Goal: Transaction & Acquisition: Purchase product/service

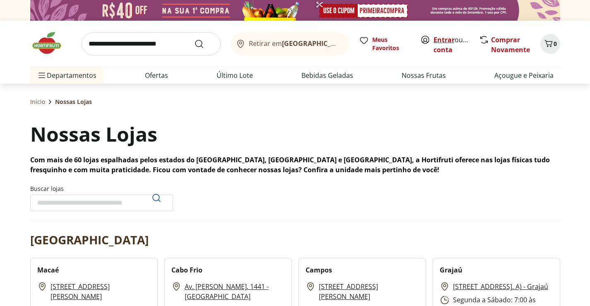
click at [444, 41] on link "Entrar" at bounding box center [444, 39] width 21 height 9
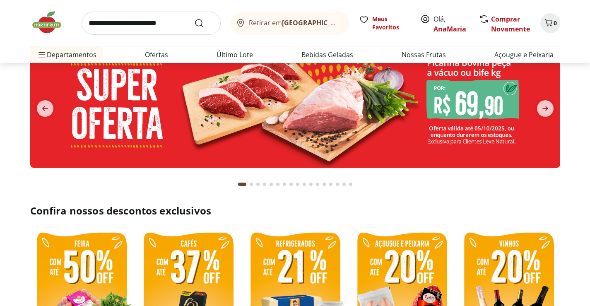
scroll to position [41, 0]
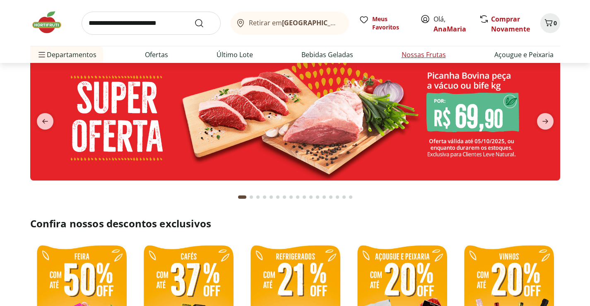
click at [417, 53] on link "Nossas Frutas" at bounding box center [424, 55] width 44 height 10
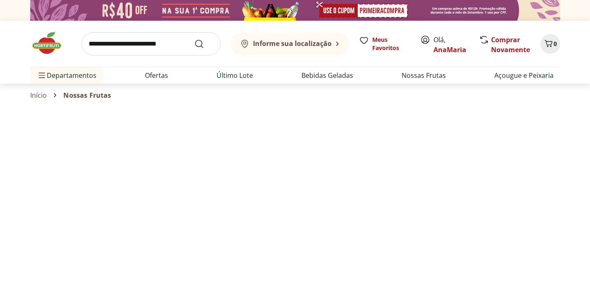
select select "**********"
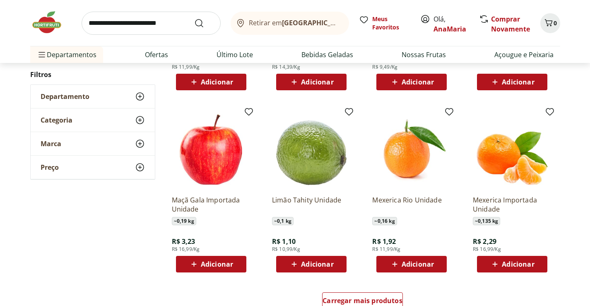
scroll to position [414, 0]
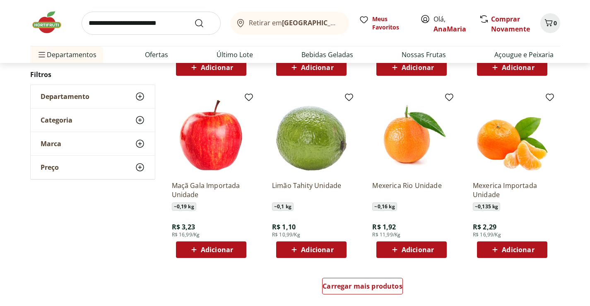
click at [315, 249] on span "Adicionar" at bounding box center [317, 249] width 32 height 7
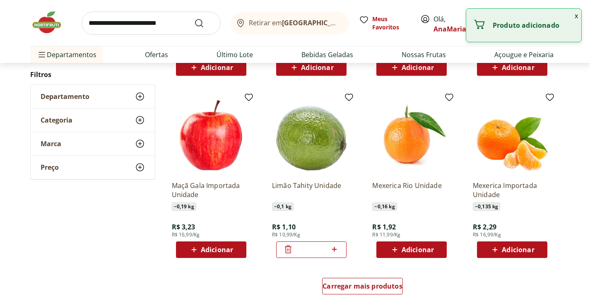
click at [332, 248] on icon at bounding box center [334, 249] width 10 height 10
click at [333, 246] on icon at bounding box center [334, 249] width 10 height 10
click at [334, 246] on icon at bounding box center [334, 249] width 10 height 10
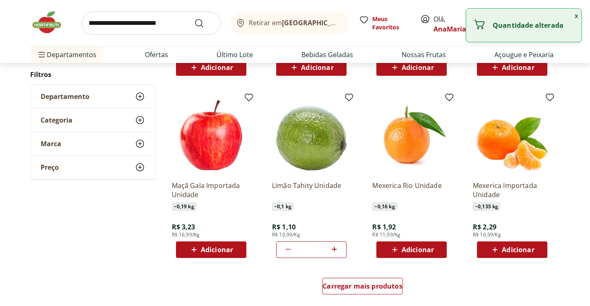
type input "*"
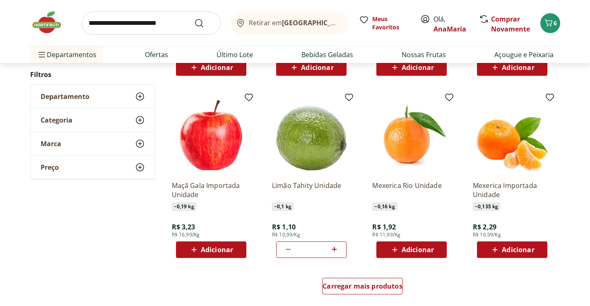
click at [290, 282] on div "Carregar mais produtos" at bounding box center [363, 288] width 402 height 40
click at [515, 248] on span "Adicionar" at bounding box center [518, 249] width 32 height 7
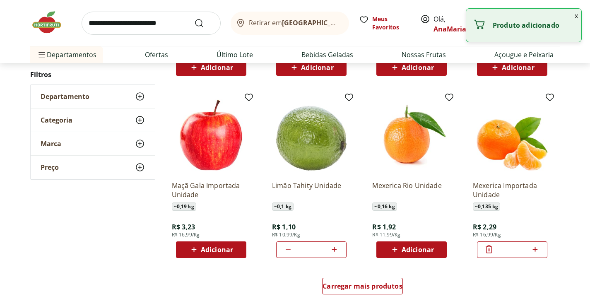
click at [535, 245] on icon at bounding box center [535, 249] width 10 height 10
type input "*"
click at [447, 277] on div "Carregar mais produtos" at bounding box center [363, 288] width 402 height 40
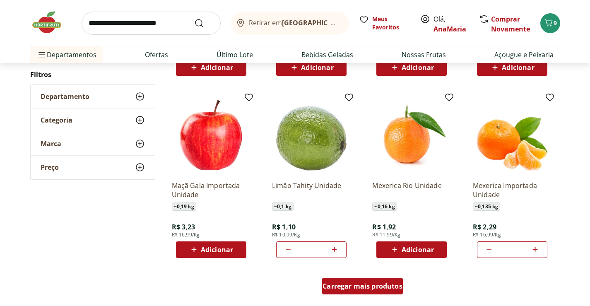
click at [370, 283] on span "Carregar mais produtos" at bounding box center [363, 286] width 80 height 7
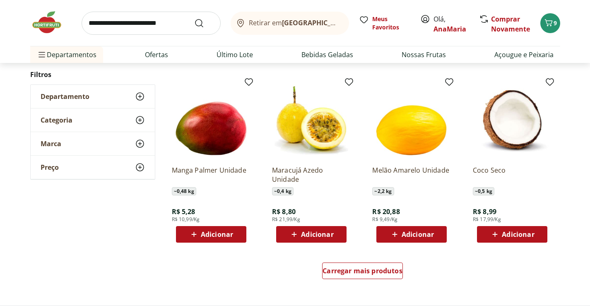
scroll to position [994, 0]
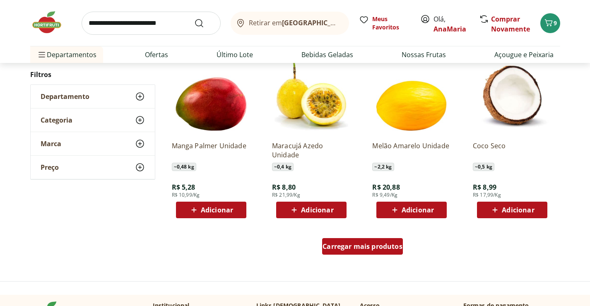
click at [357, 249] on span "Carregar mais produtos" at bounding box center [363, 246] width 80 height 7
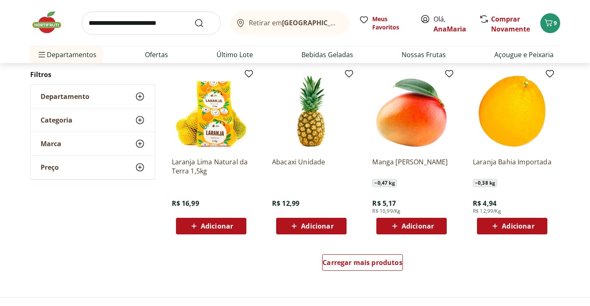
scroll to position [1532, 0]
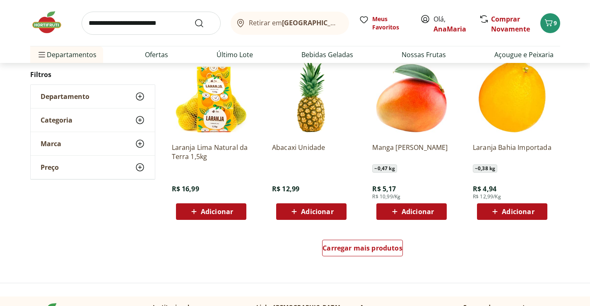
click at [511, 210] on span "Adicionar" at bounding box center [518, 211] width 32 height 7
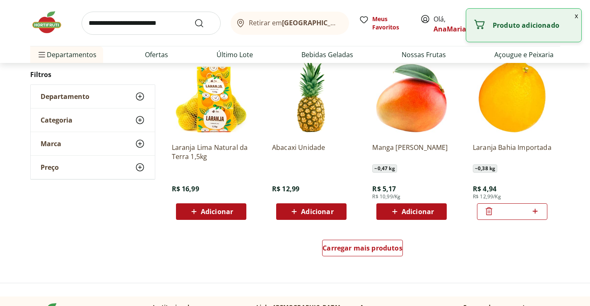
click at [536, 209] on icon at bounding box center [535, 211] width 10 height 10
click at [538, 208] on icon at bounding box center [535, 211] width 10 height 10
type input "*"
click at [371, 246] on span "Carregar mais produtos" at bounding box center [363, 248] width 80 height 7
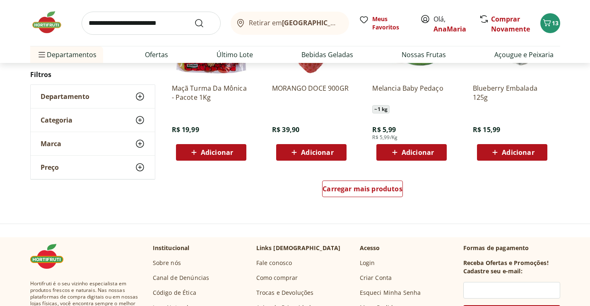
scroll to position [2153, 0]
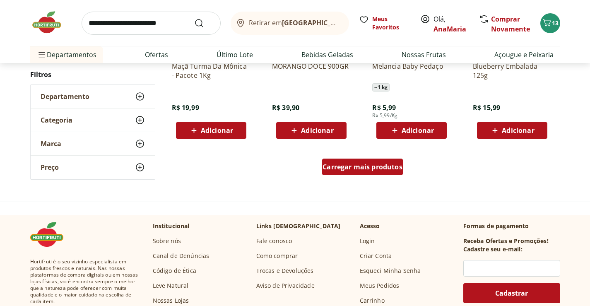
click at [359, 164] on span "Carregar mais produtos" at bounding box center [363, 167] width 80 height 7
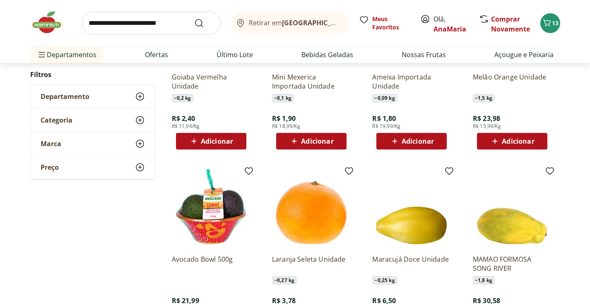
scroll to position [2319, 0]
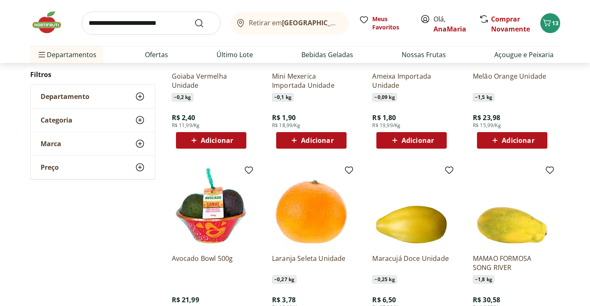
click at [215, 138] on span "Adicionar" at bounding box center [217, 140] width 32 height 7
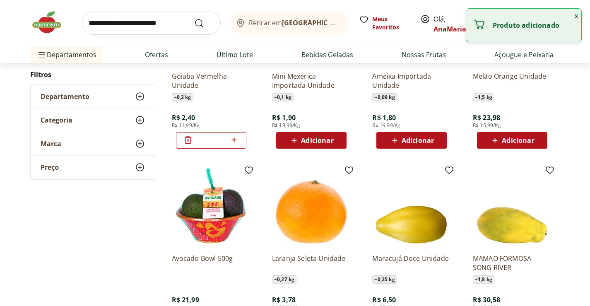
click at [235, 138] on icon at bounding box center [234, 140] width 10 height 10
type input "*"
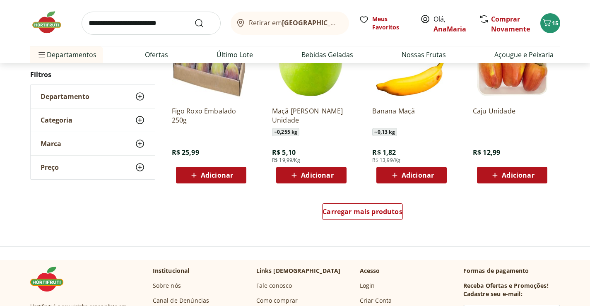
scroll to position [2650, 0]
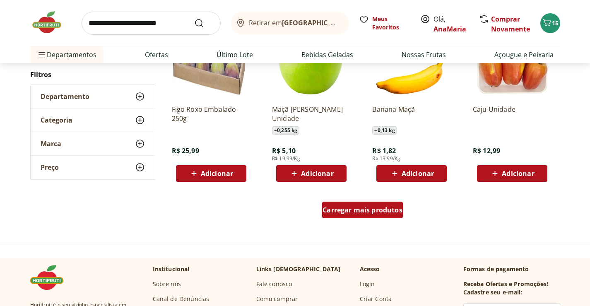
click at [367, 213] on span "Carregar mais produtos" at bounding box center [363, 210] width 80 height 7
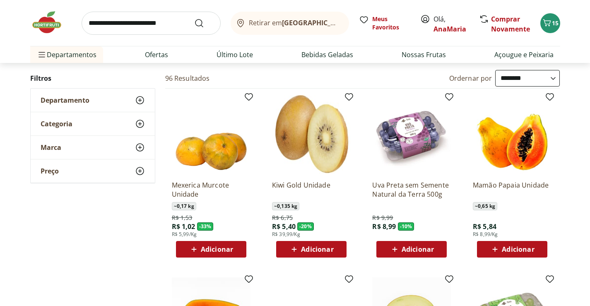
scroll to position [83, 0]
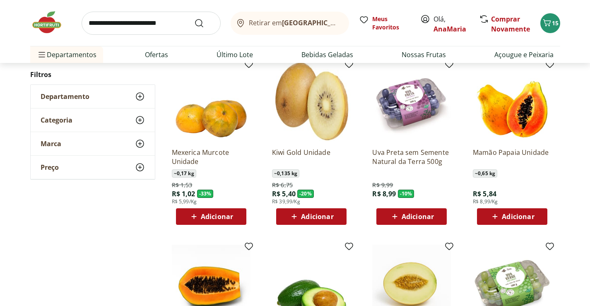
click at [513, 218] on span "Adicionar" at bounding box center [518, 216] width 32 height 7
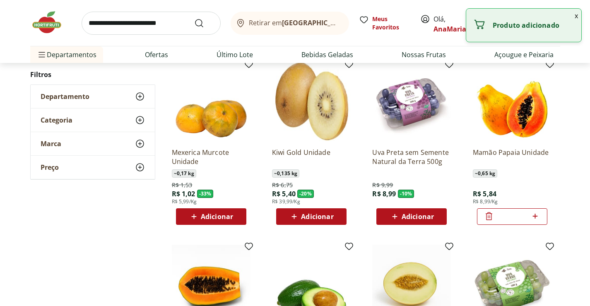
click at [536, 215] on icon at bounding box center [535, 216] width 10 height 10
type input "*"
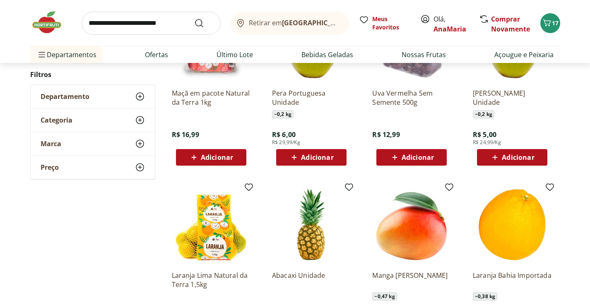
scroll to position [1408, 0]
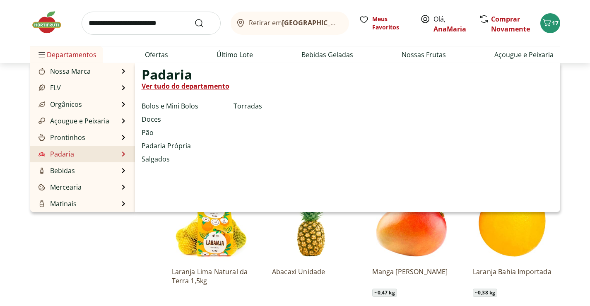
click at [86, 154] on li "Padaria Padaria Ver tudo do departamento Bolos e Mini Bolos Doces Pão Padaria P…" at bounding box center [82, 154] width 105 height 17
click at [144, 131] on link "Pão" at bounding box center [148, 133] width 12 height 10
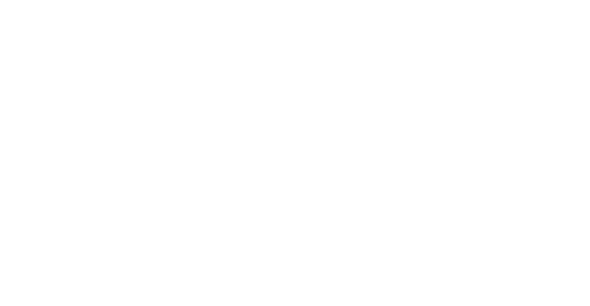
select select "**********"
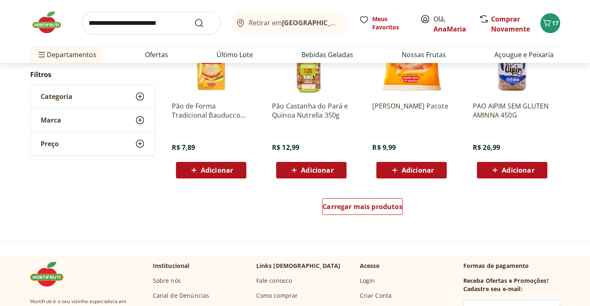
scroll to position [538, 0]
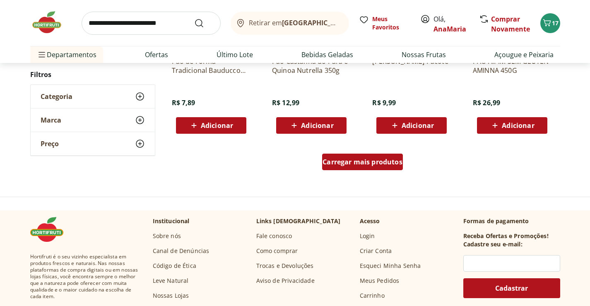
click at [351, 163] on span "Carregar mais produtos" at bounding box center [363, 162] width 80 height 7
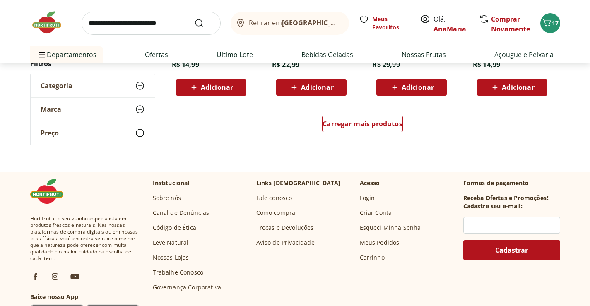
scroll to position [1118, 0]
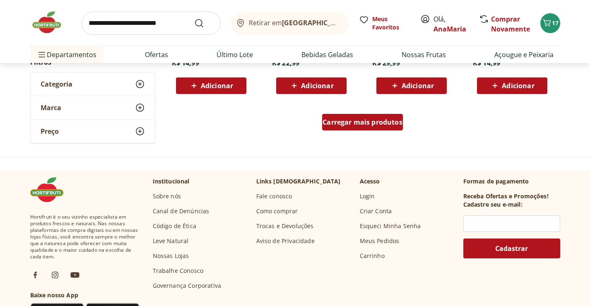
click at [367, 124] on span "Carregar mais produtos" at bounding box center [363, 122] width 80 height 7
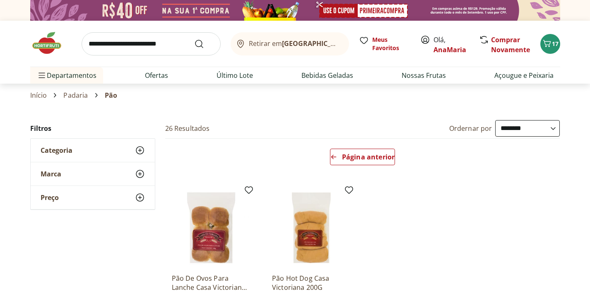
click at [77, 95] on link "Padaria" at bounding box center [75, 95] width 24 height 7
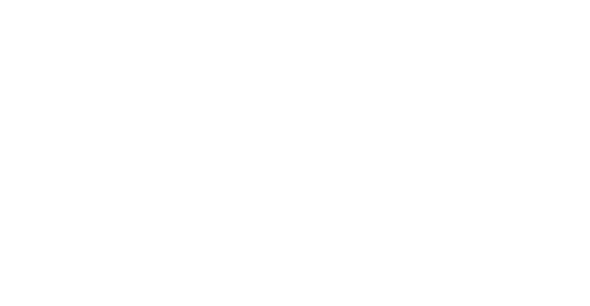
select select "**********"
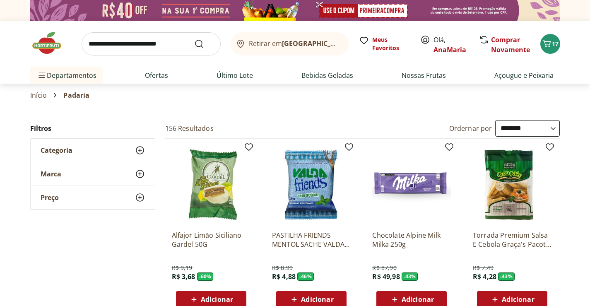
click at [79, 96] on span "Padaria" at bounding box center [76, 95] width 26 height 7
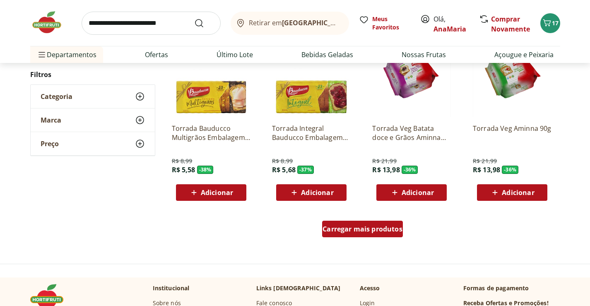
scroll to position [497, 0]
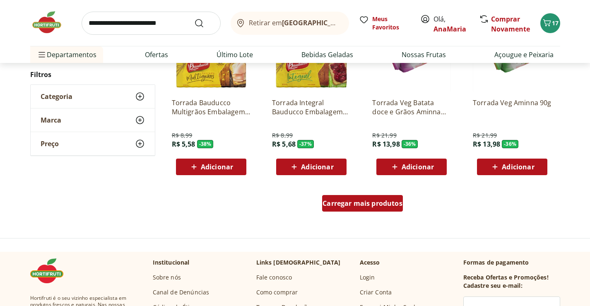
click at [349, 205] on span "Carregar mais produtos" at bounding box center [363, 203] width 80 height 7
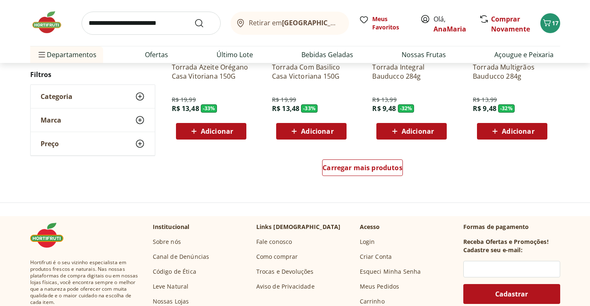
scroll to position [1077, 0]
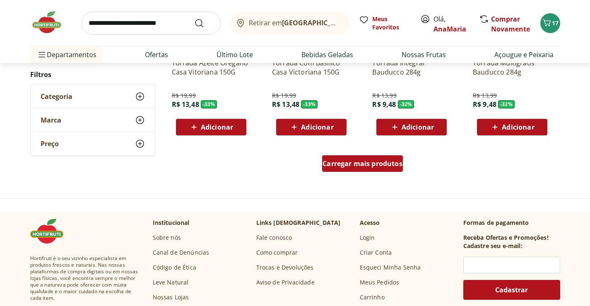
click at [356, 162] on span "Carregar mais produtos" at bounding box center [363, 163] width 80 height 7
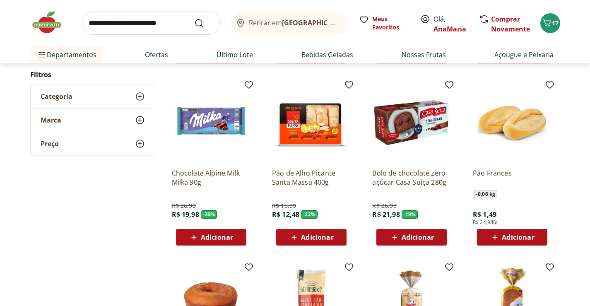
scroll to position [1325, 0]
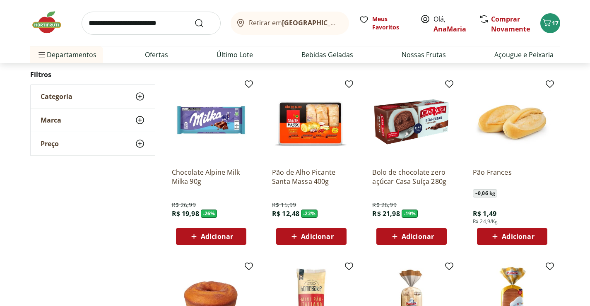
click at [507, 235] on span "Adicionar" at bounding box center [518, 236] width 32 height 7
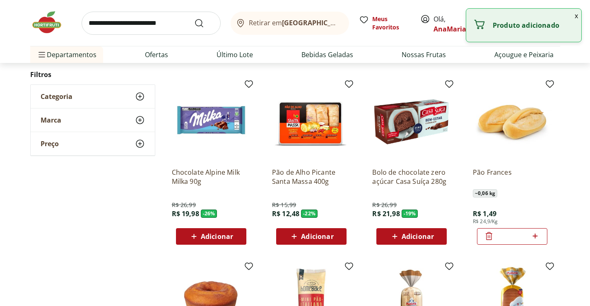
click at [537, 234] on icon at bounding box center [535, 236] width 10 height 10
type input "*"
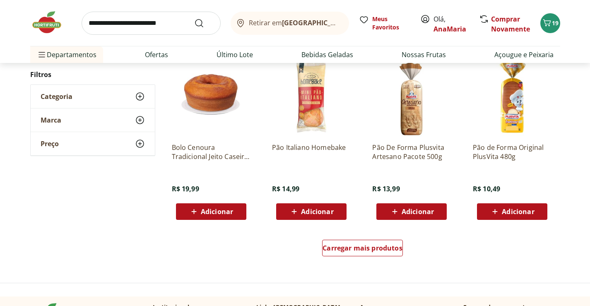
scroll to position [1574, 0]
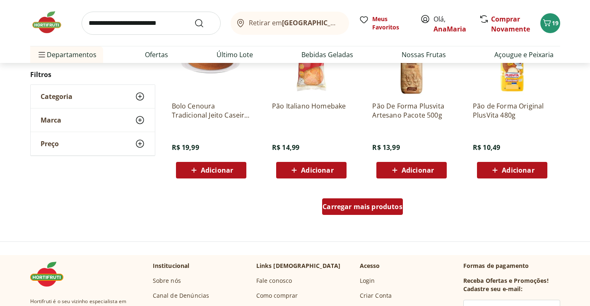
click at [359, 204] on span "Carregar mais produtos" at bounding box center [363, 206] width 80 height 7
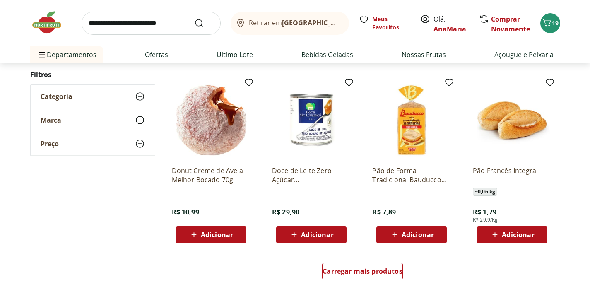
scroll to position [2071, 0]
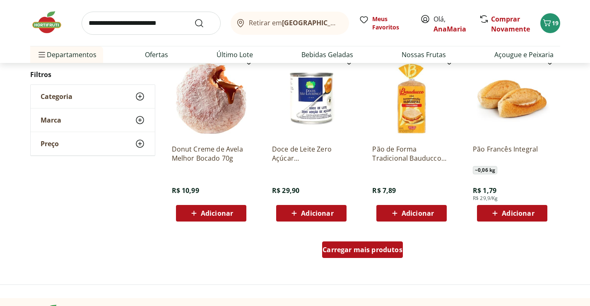
click at [359, 248] on span "Carregar mais produtos" at bounding box center [363, 249] width 80 height 7
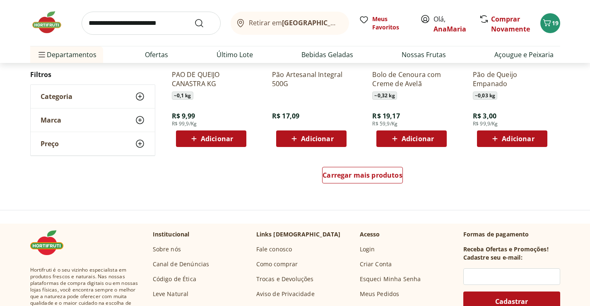
scroll to position [2692, 0]
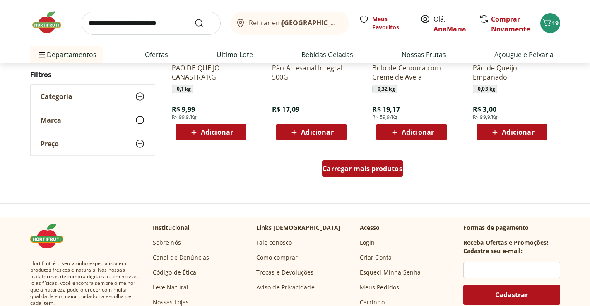
click at [354, 169] on span "Carregar mais produtos" at bounding box center [363, 168] width 80 height 7
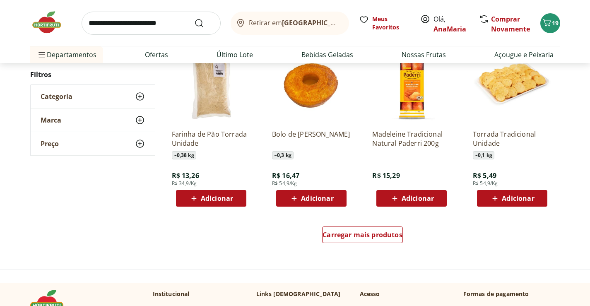
scroll to position [3189, 0]
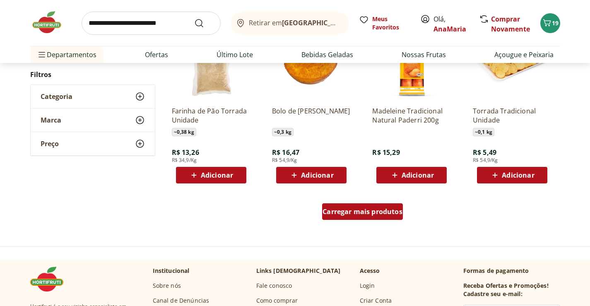
click at [355, 210] on span "Carregar mais produtos" at bounding box center [363, 211] width 80 height 7
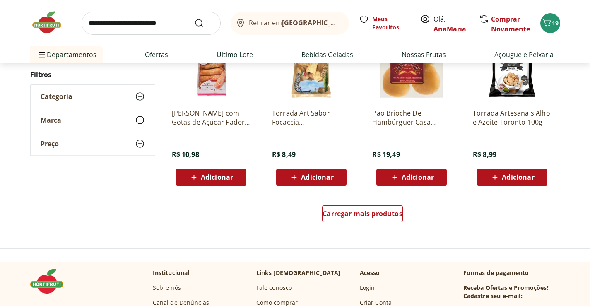
scroll to position [3727, 0]
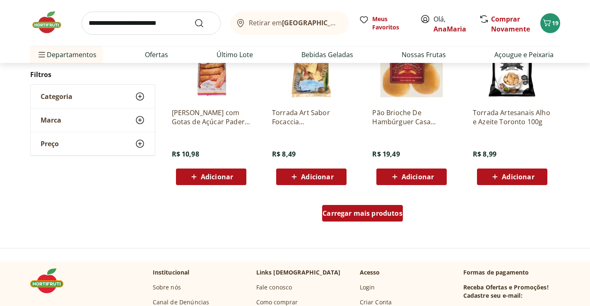
click at [356, 211] on span "Carregar mais produtos" at bounding box center [363, 213] width 80 height 7
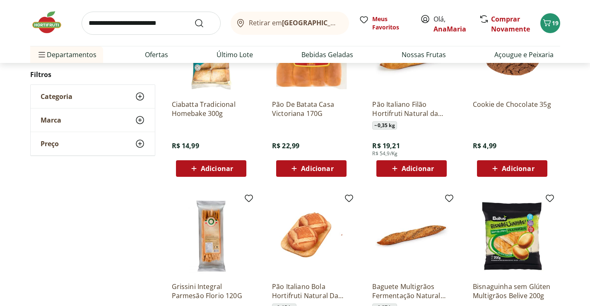
scroll to position [4100, 0]
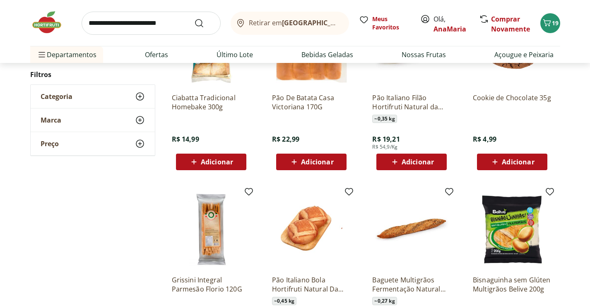
click at [98, 23] on input "search" at bounding box center [151, 23] width 139 height 23
type input "**********"
click at [194, 18] on button "Submit Search" at bounding box center [204, 23] width 20 height 10
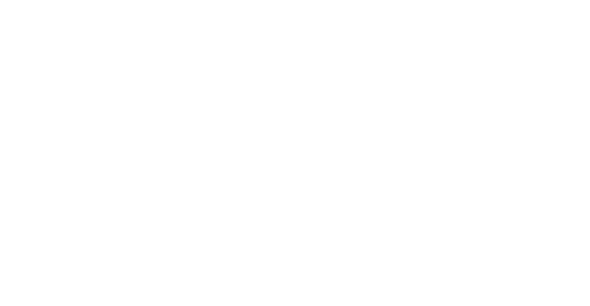
select select "**********"
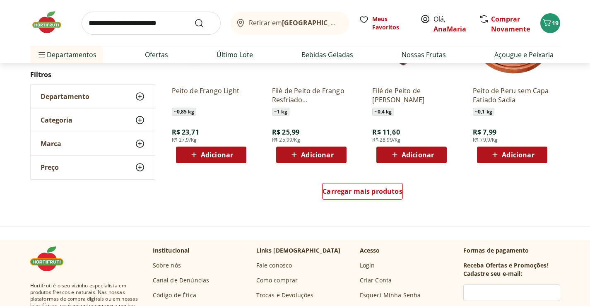
scroll to position [621, 0]
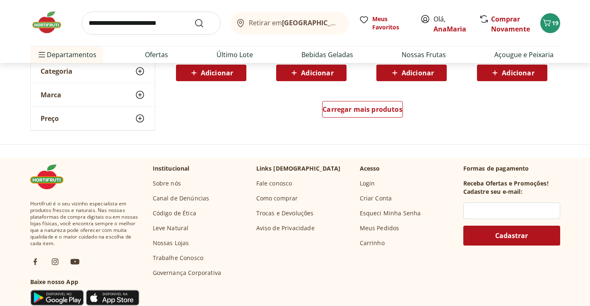
click at [112, 21] on input "search" at bounding box center [151, 23] width 139 height 23
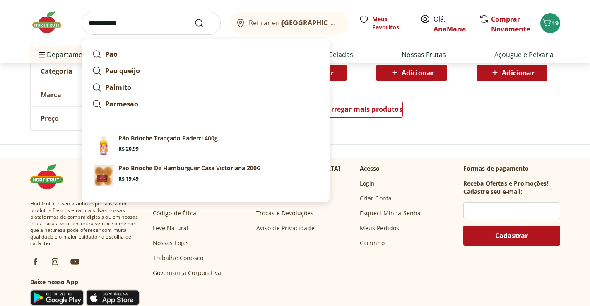
type input "**********"
click at [194, 18] on button "Submit Search" at bounding box center [204, 23] width 20 height 10
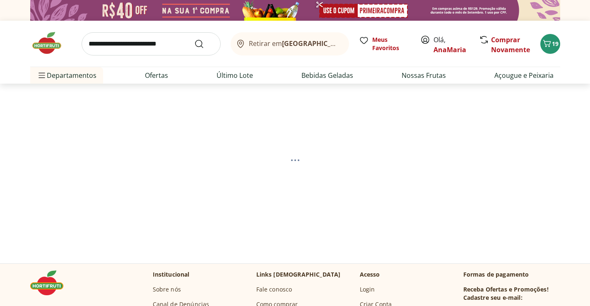
select select "**********"
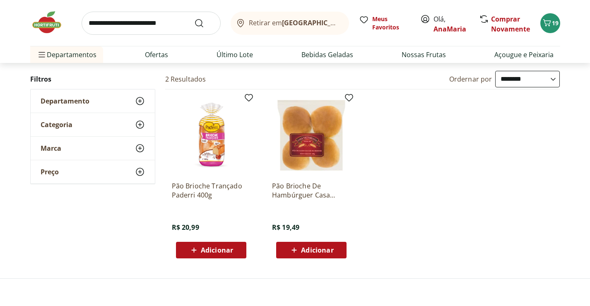
scroll to position [83, 0]
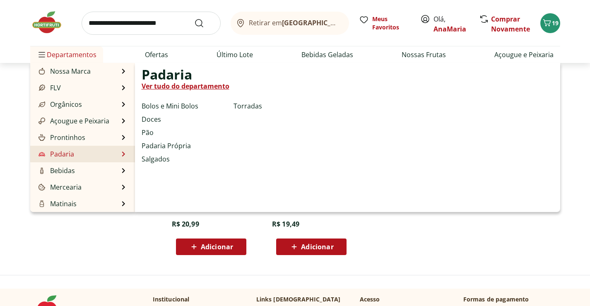
click at [76, 151] on li "Padaria Padaria Ver tudo do departamento Bolos e Mini Bolos Doces Pão Padaria P…" at bounding box center [82, 154] width 105 height 17
click at [160, 143] on link "Padaria Própria" at bounding box center [166, 146] width 49 height 10
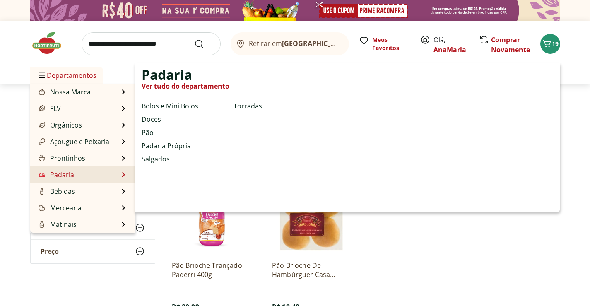
select select "**********"
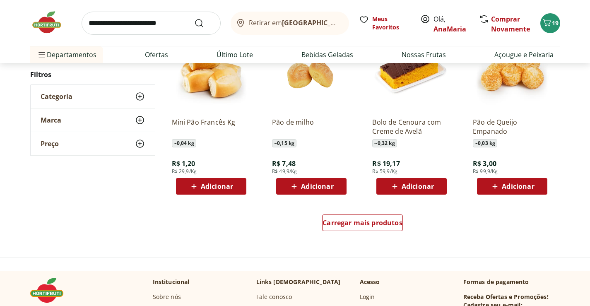
scroll to position [497, 0]
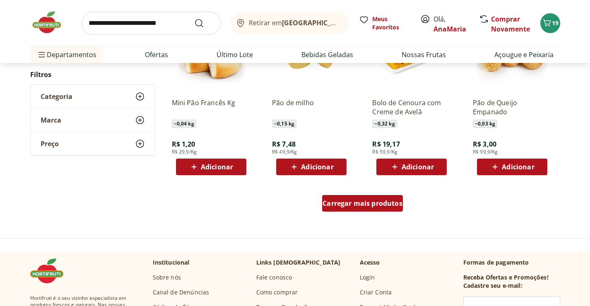
click at [359, 202] on span "Carregar mais produtos" at bounding box center [363, 203] width 80 height 7
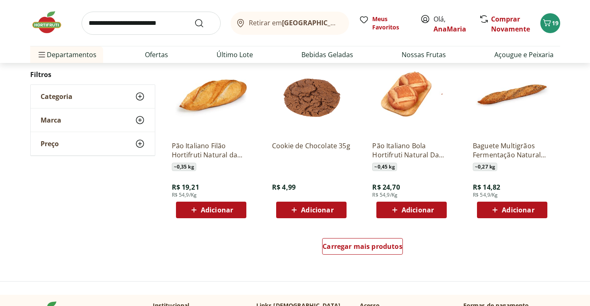
scroll to position [1035, 0]
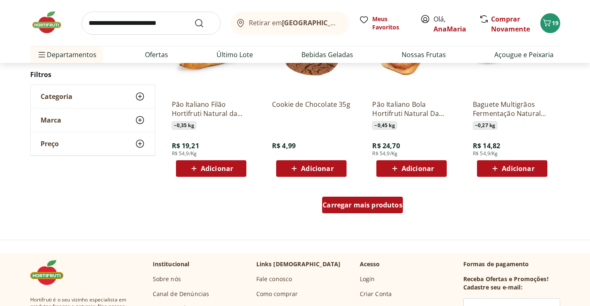
click at [371, 203] on span "Carregar mais produtos" at bounding box center [363, 205] width 80 height 7
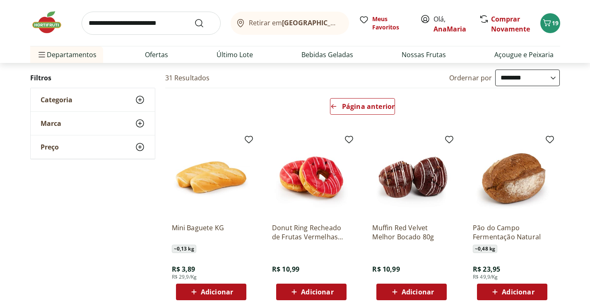
scroll to position [41, 0]
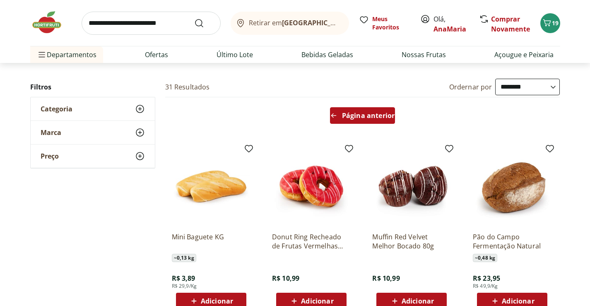
click at [357, 111] on div "Página anterior" at bounding box center [362, 115] width 65 height 17
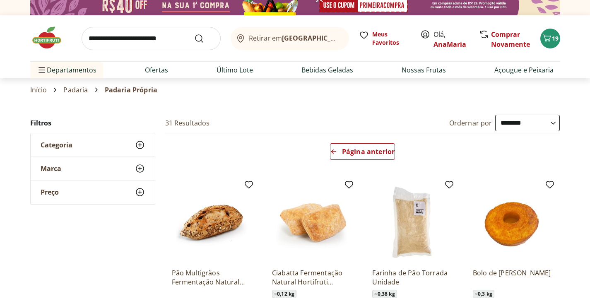
scroll to position [0, 0]
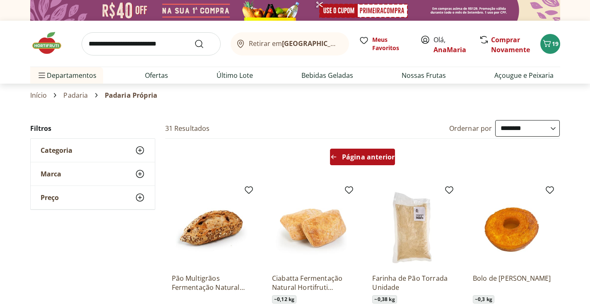
click at [359, 159] on span "Página anterior" at bounding box center [368, 157] width 53 height 7
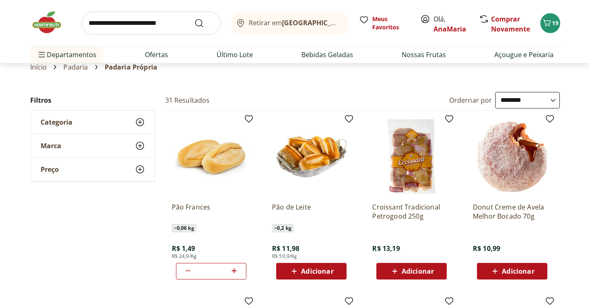
scroll to position [83, 0]
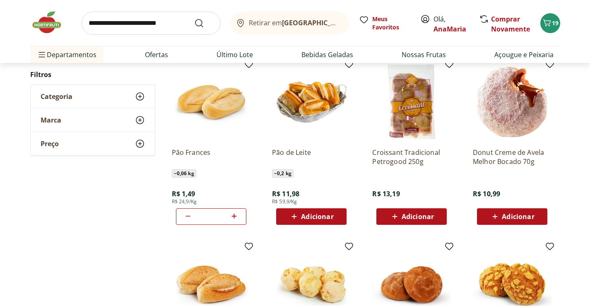
click at [412, 215] on span "Adicionar" at bounding box center [418, 216] width 32 height 7
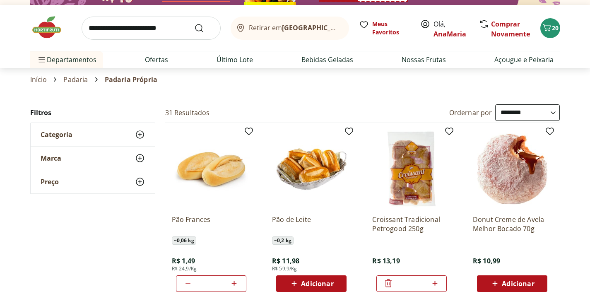
scroll to position [0, 0]
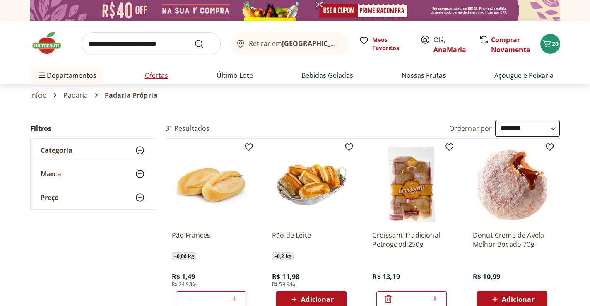
click at [152, 75] on link "Ofertas" at bounding box center [156, 75] width 23 height 10
select select "**********"
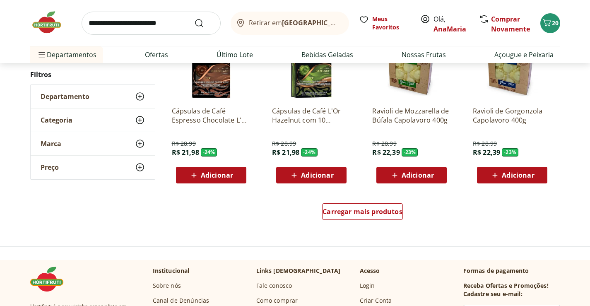
scroll to position [497, 0]
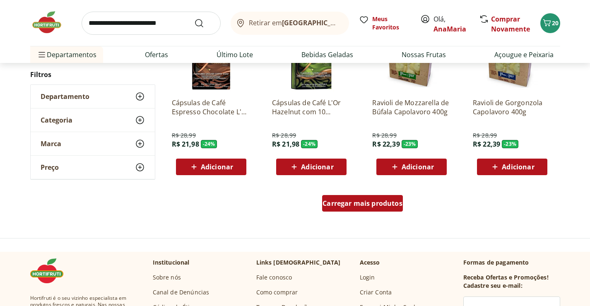
click at [360, 202] on span "Carregar mais produtos" at bounding box center [363, 203] width 80 height 7
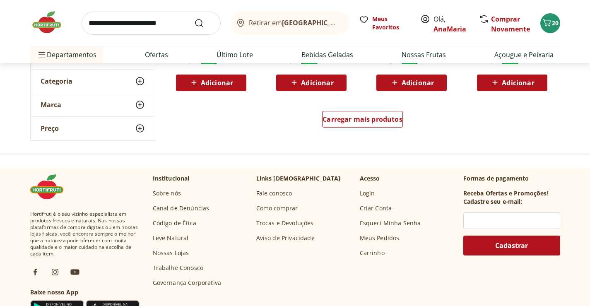
scroll to position [1159, 0]
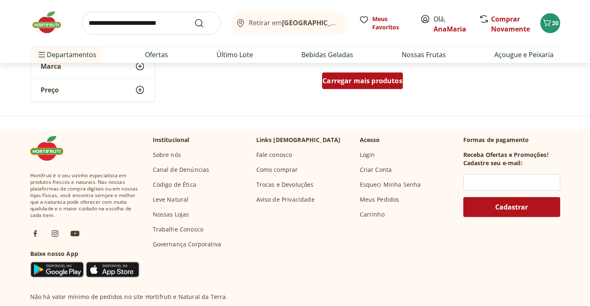
click at [359, 80] on span "Carregar mais produtos" at bounding box center [363, 80] width 80 height 7
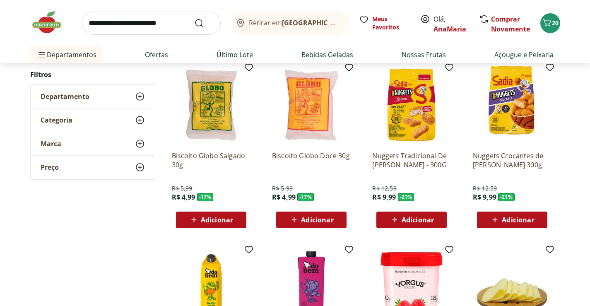
click at [215, 220] on span "Adicionar" at bounding box center [217, 220] width 32 height 7
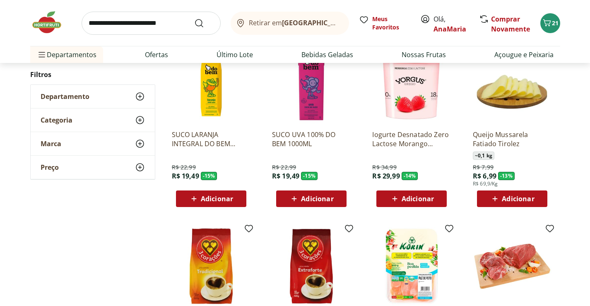
scroll to position [1367, 0]
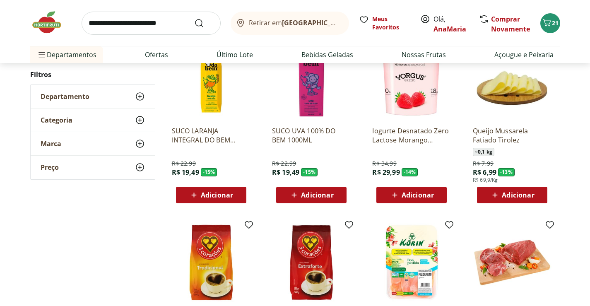
click at [514, 193] on span "Adicionar" at bounding box center [518, 195] width 32 height 7
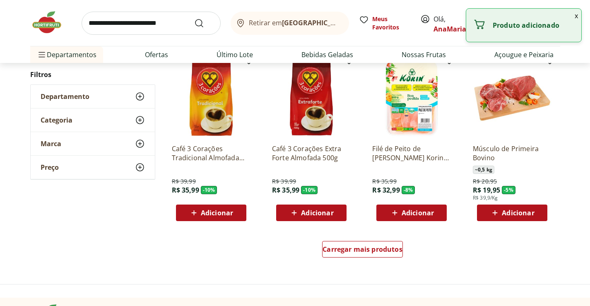
scroll to position [1532, 0]
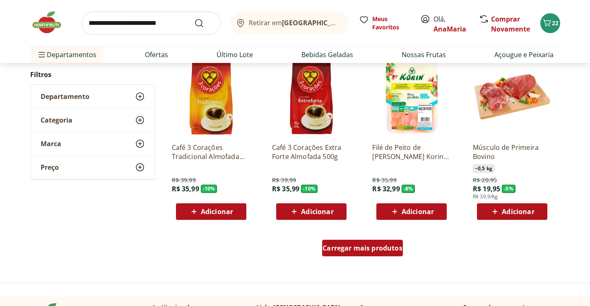
click at [359, 253] on div "Carregar mais produtos" at bounding box center [362, 248] width 81 height 17
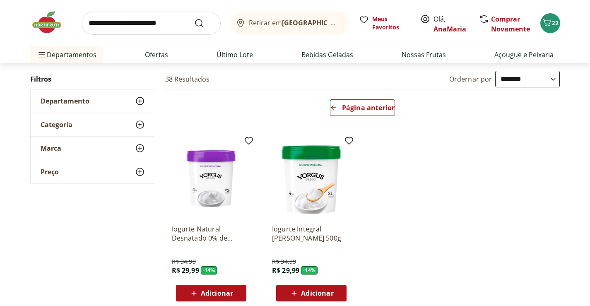
scroll to position [80, 0]
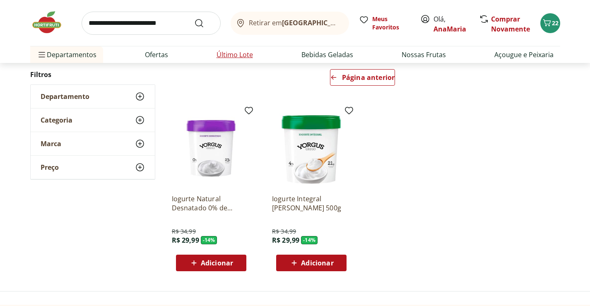
click at [234, 54] on link "Último Lote" at bounding box center [235, 55] width 36 height 10
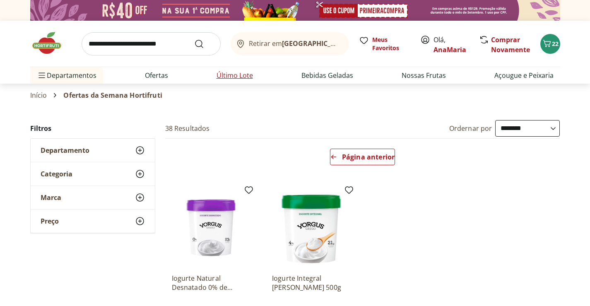
select select "**********"
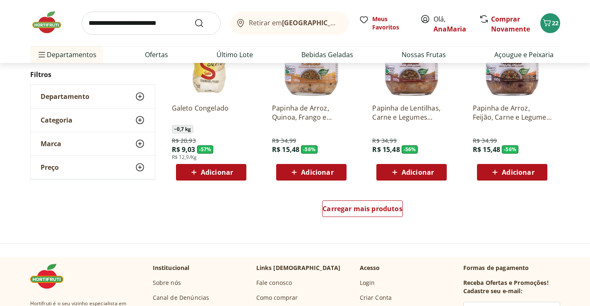
scroll to position [538, 0]
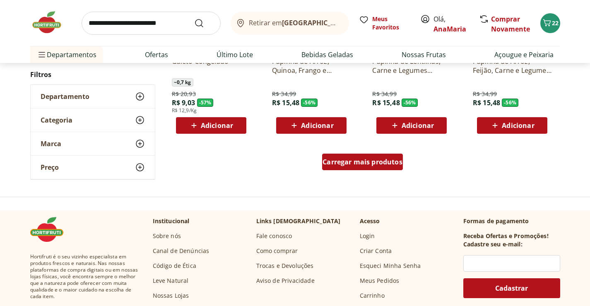
click at [367, 162] on span "Carregar mais produtos" at bounding box center [363, 162] width 80 height 7
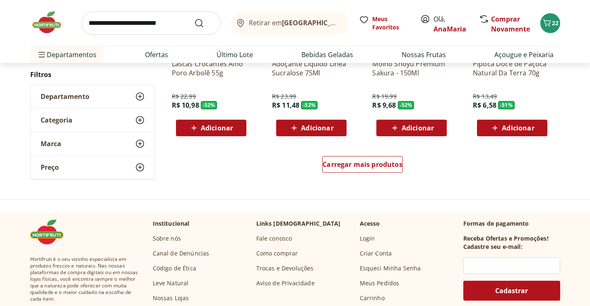
scroll to position [1077, 0]
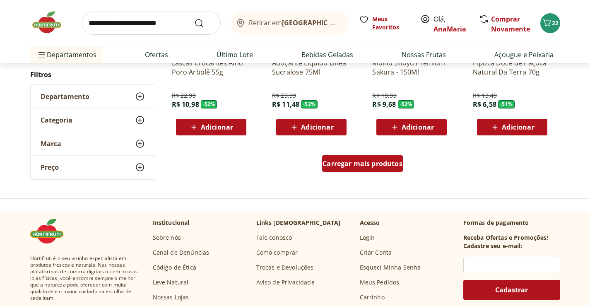
click at [356, 166] on span "Carregar mais produtos" at bounding box center [363, 163] width 80 height 7
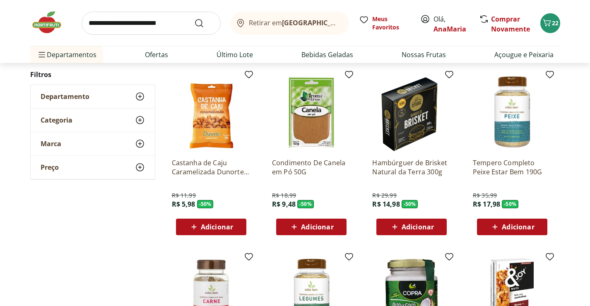
scroll to position [1159, 0]
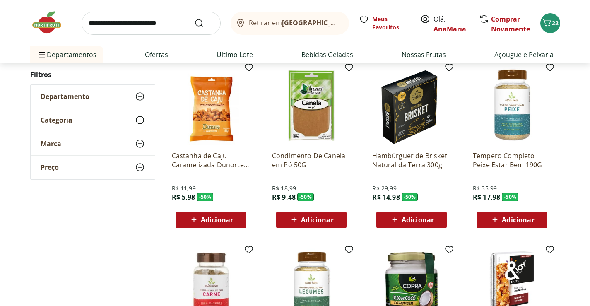
click at [210, 217] on span "Adicionar" at bounding box center [217, 220] width 32 height 7
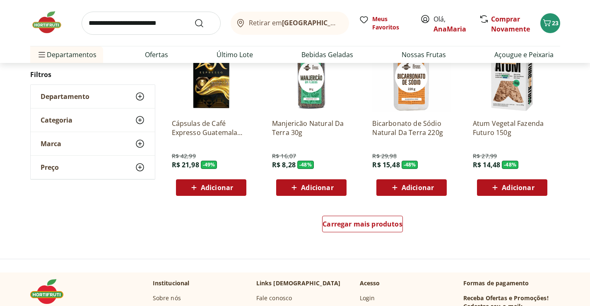
scroll to position [1574, 0]
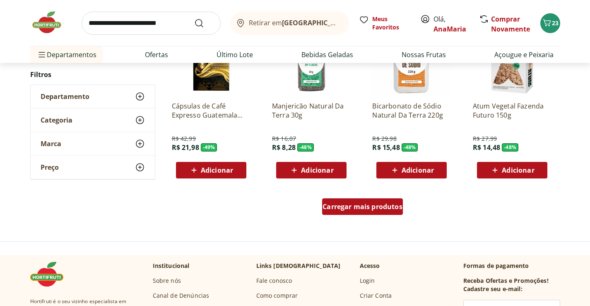
click at [365, 207] on span "Carregar mais produtos" at bounding box center [363, 206] width 80 height 7
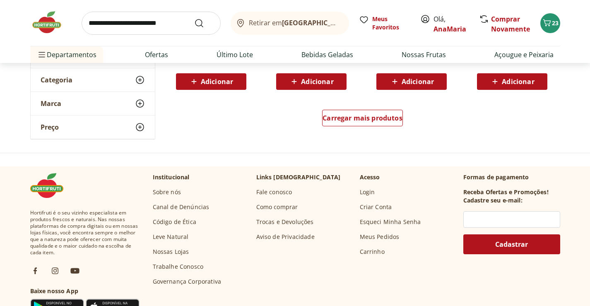
scroll to position [2236, 0]
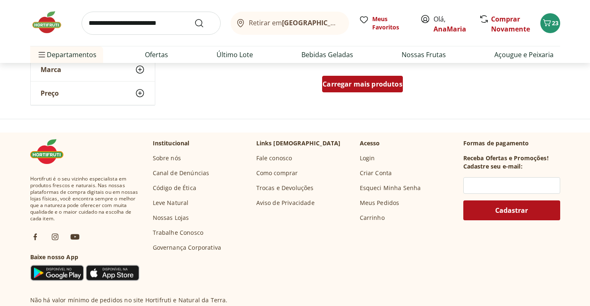
click at [351, 85] on span "Carregar mais produtos" at bounding box center [363, 84] width 80 height 7
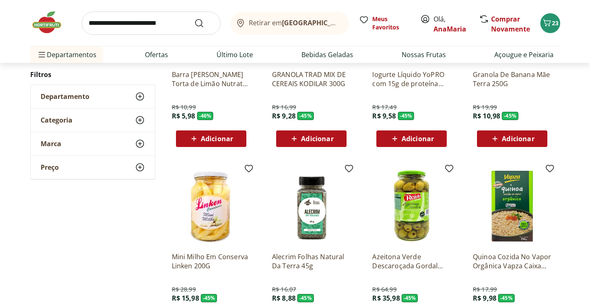
scroll to position [2360, 0]
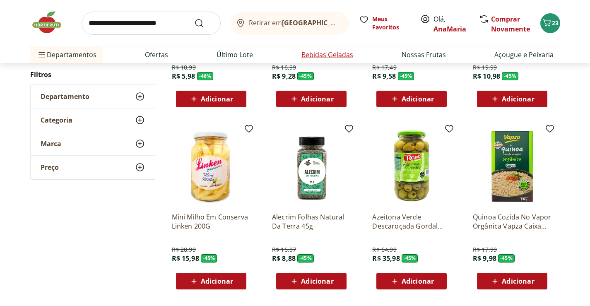
click at [323, 55] on link "Bebidas Geladas" at bounding box center [327, 55] width 52 height 10
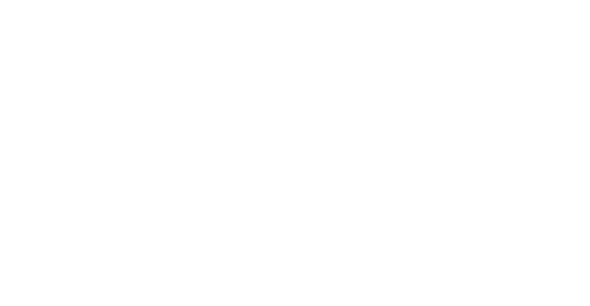
select select "**********"
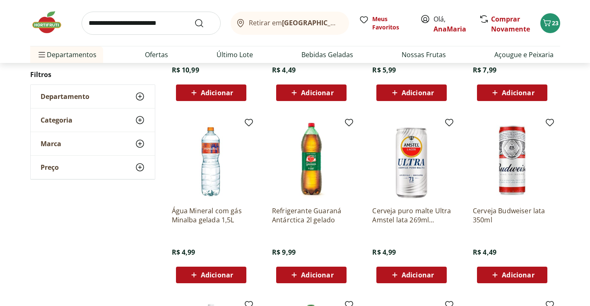
scroll to position [207, 0]
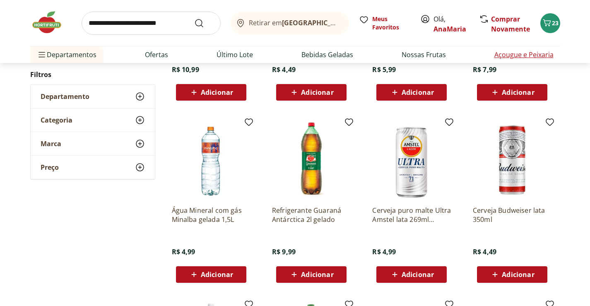
click at [522, 55] on link "Açougue e Peixaria" at bounding box center [523, 55] width 59 height 10
select select "**********"
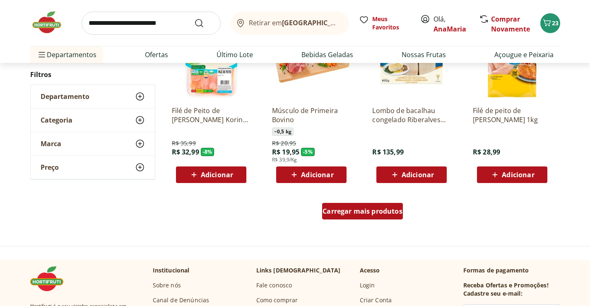
scroll to position [497, 0]
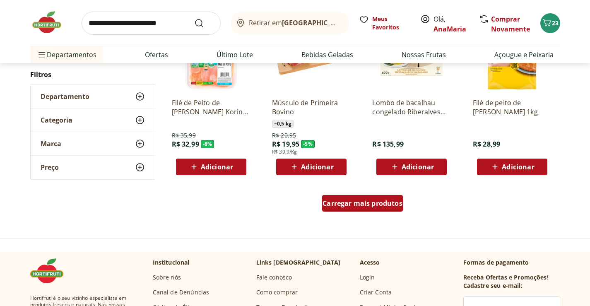
click at [353, 202] on span "Carregar mais produtos" at bounding box center [363, 203] width 80 height 7
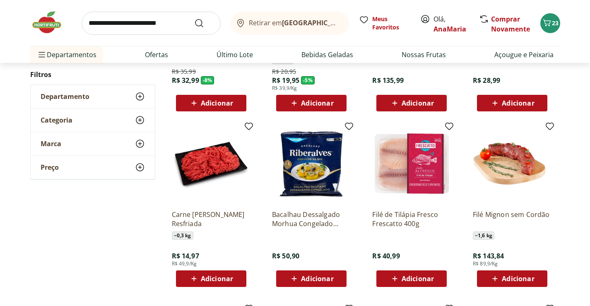
scroll to position [580, 0]
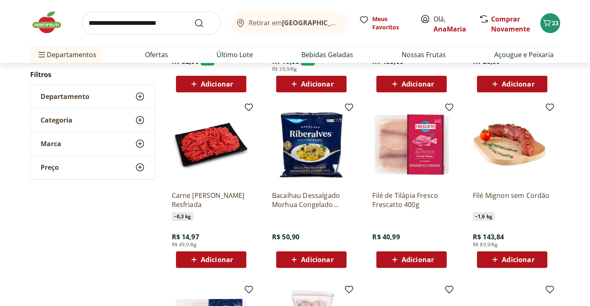
click at [211, 258] on span "Adicionar" at bounding box center [217, 259] width 32 height 7
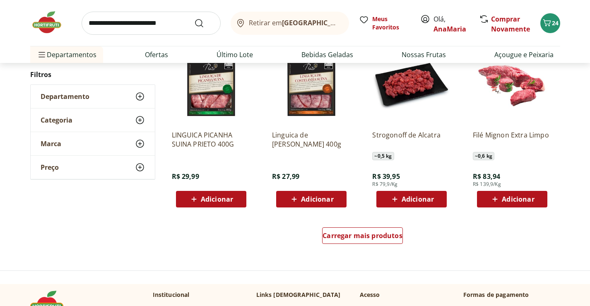
scroll to position [1035, 0]
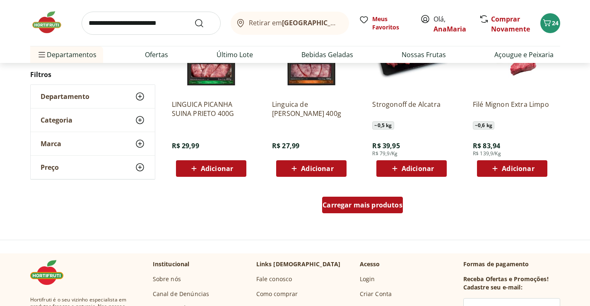
click at [362, 202] on span "Carregar mais produtos" at bounding box center [363, 205] width 80 height 7
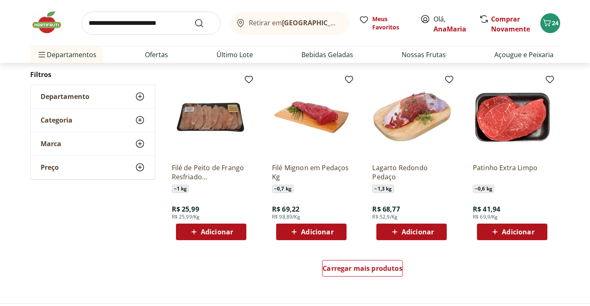
scroll to position [1532, 0]
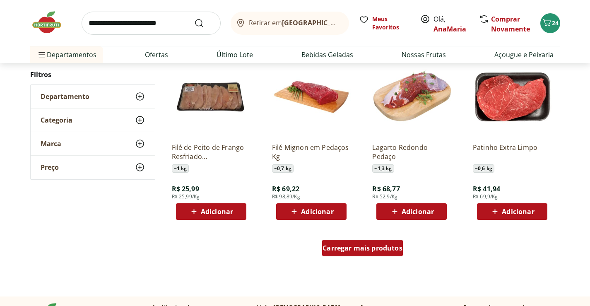
click at [351, 248] on span "Carregar mais produtos" at bounding box center [363, 248] width 80 height 7
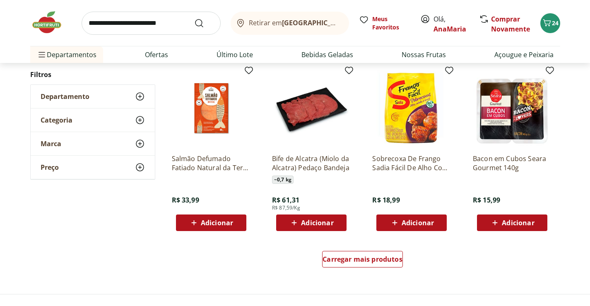
scroll to position [2071, 0]
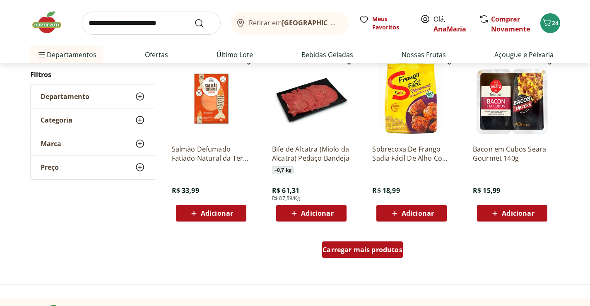
click at [355, 250] on span "Carregar mais produtos" at bounding box center [363, 249] width 80 height 7
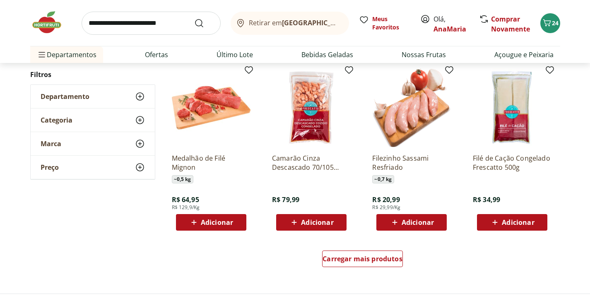
scroll to position [2609, 0]
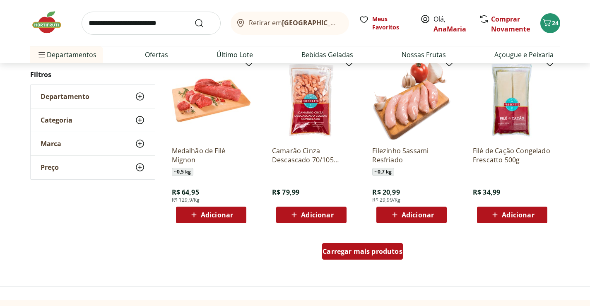
click at [365, 249] on span "Carregar mais produtos" at bounding box center [363, 251] width 80 height 7
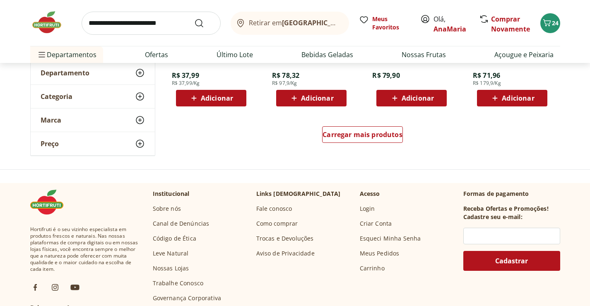
scroll to position [3271, 0]
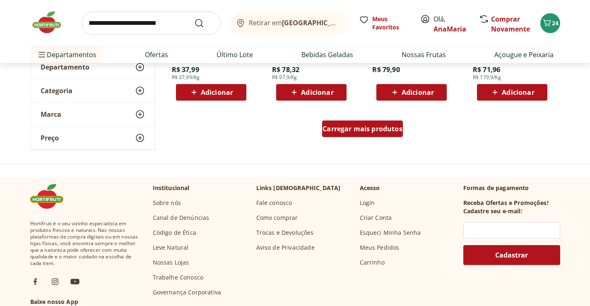
click at [361, 130] on span "Carregar mais produtos" at bounding box center [363, 128] width 80 height 7
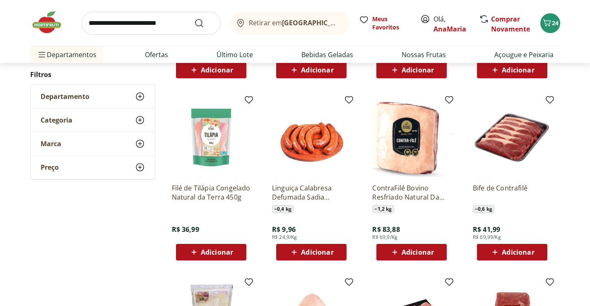
scroll to position [3478, 0]
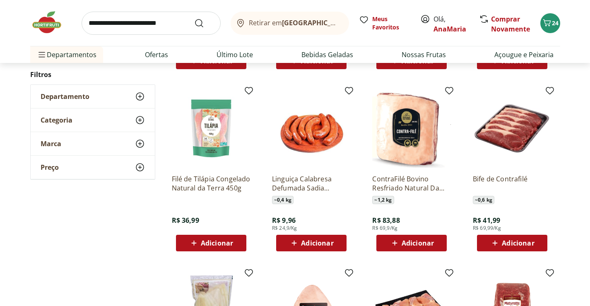
click at [211, 242] on span "Adicionar" at bounding box center [217, 243] width 32 height 7
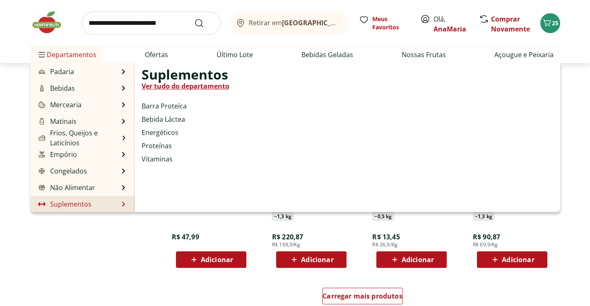
scroll to position [83, 0]
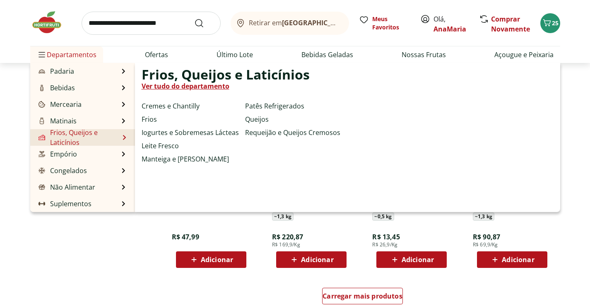
click at [74, 137] on link "Frios, Queijos e Laticínios" at bounding box center [78, 138] width 82 height 20
select select "**********"
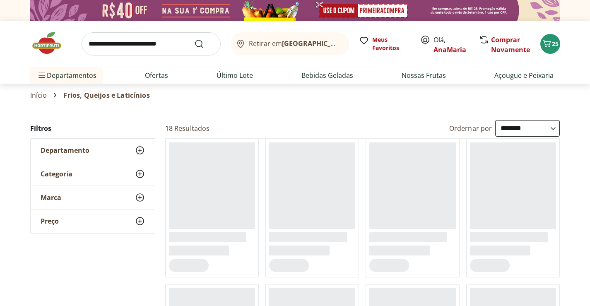
select select "**********"
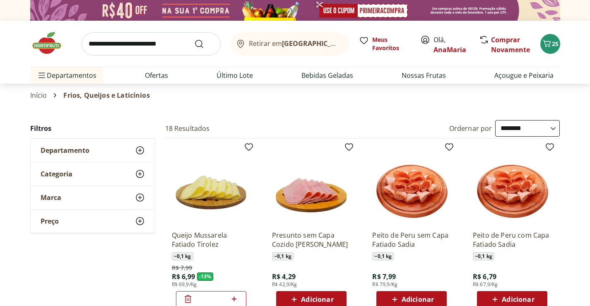
type input "*"
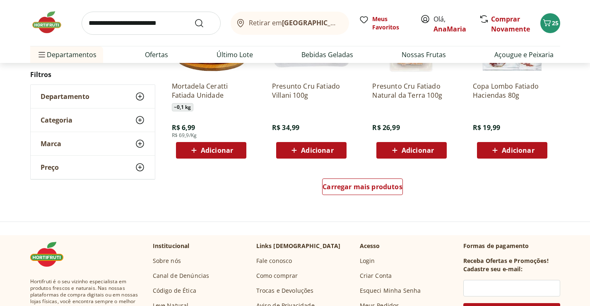
scroll to position [538, 0]
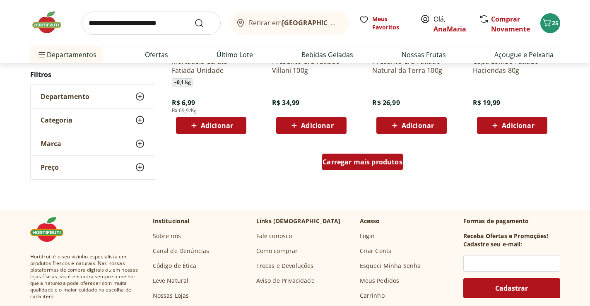
click at [358, 160] on span "Carregar mais produtos" at bounding box center [363, 162] width 80 height 7
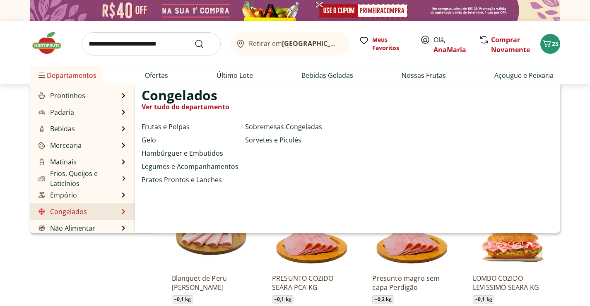
scroll to position [83, 0]
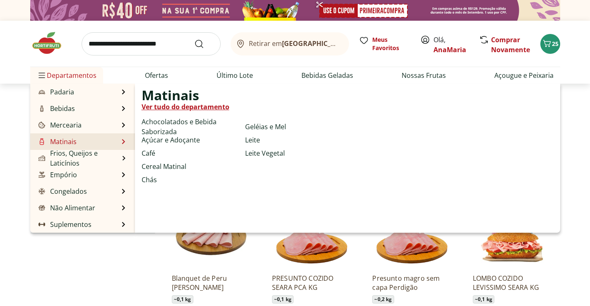
click at [89, 140] on li "Matinais Matinais Ver tudo do departamento Achocolatados e Bebida Saborizada Aç…" at bounding box center [82, 141] width 105 height 17
click at [253, 139] on link "Leite" at bounding box center [252, 140] width 15 height 10
select select "**********"
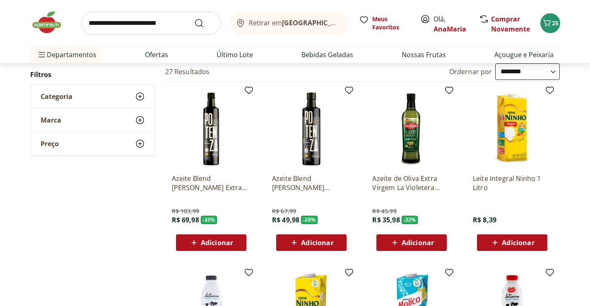
scroll to position [83, 0]
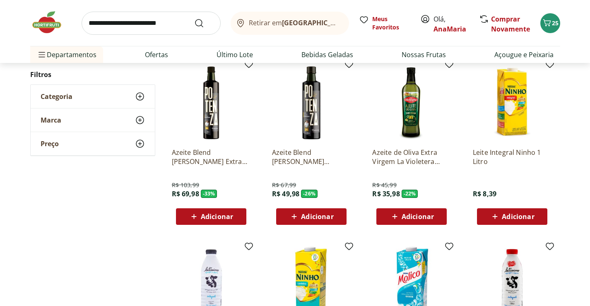
click at [511, 215] on span "Adicionar" at bounding box center [518, 216] width 32 height 7
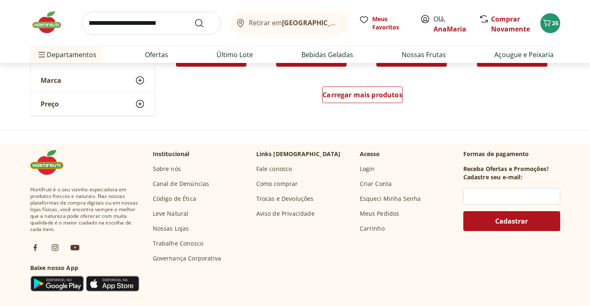
scroll to position [621, 0]
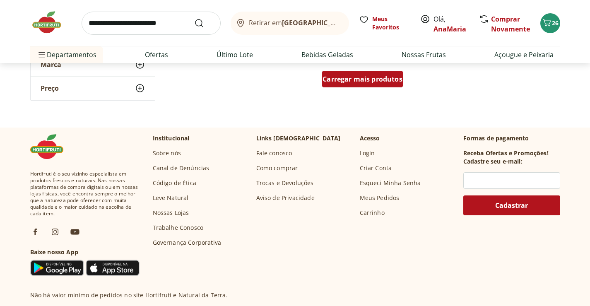
click at [344, 79] on span "Carregar mais produtos" at bounding box center [363, 79] width 80 height 7
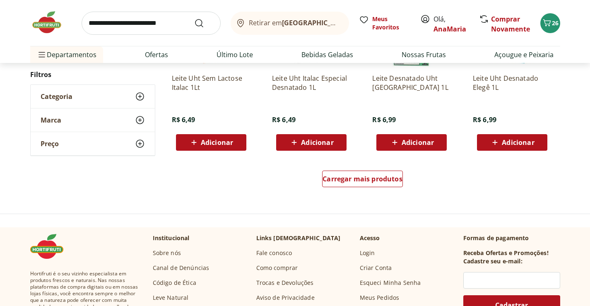
scroll to position [1077, 0]
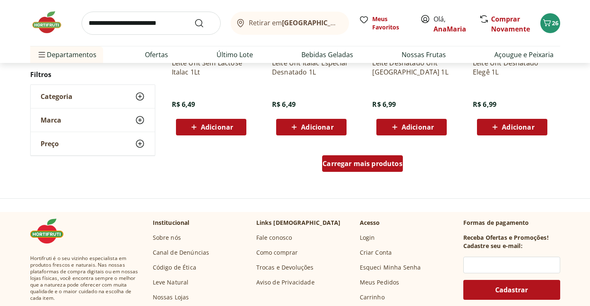
click at [344, 161] on span "Carregar mais produtos" at bounding box center [363, 163] width 80 height 7
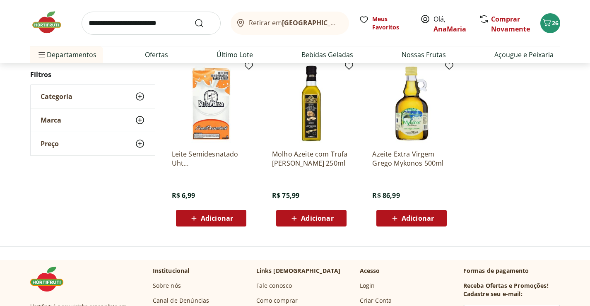
scroll to position [166, 0]
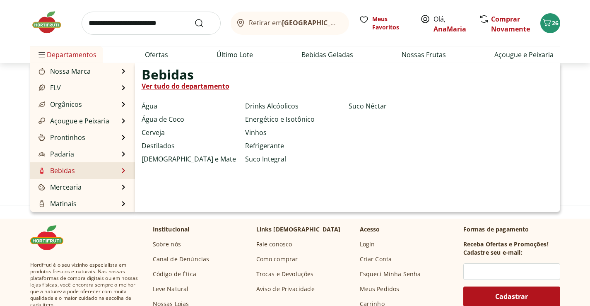
click at [109, 171] on li "Bebidas Bebidas Ver tudo do departamento Água Água de Coco Cerveja Destilados C…" at bounding box center [82, 170] width 105 height 17
click at [162, 157] on link "[DEMOGRAPHIC_DATA] e Mate" at bounding box center [189, 159] width 94 height 10
select select "**********"
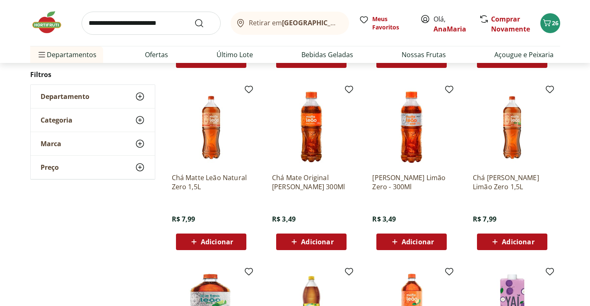
scroll to position [248, 0]
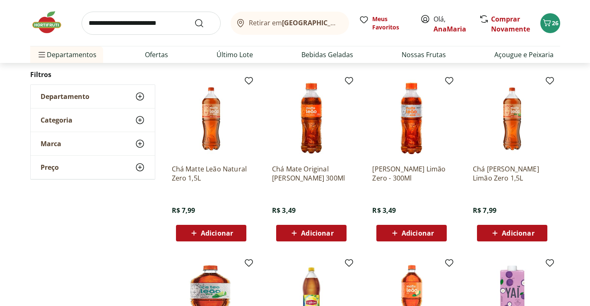
click at [506, 232] on span "Adicionar" at bounding box center [518, 233] width 32 height 7
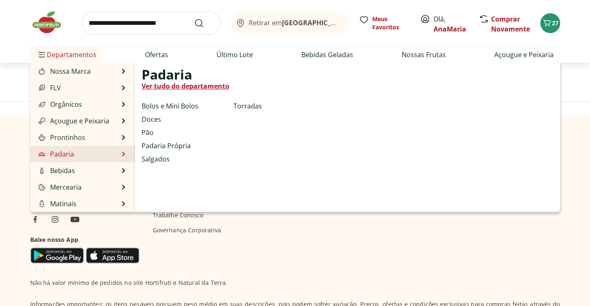
scroll to position [621, 0]
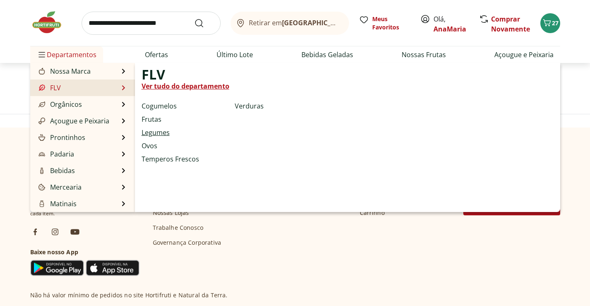
click at [157, 132] on link "Legumes" at bounding box center [156, 133] width 28 height 10
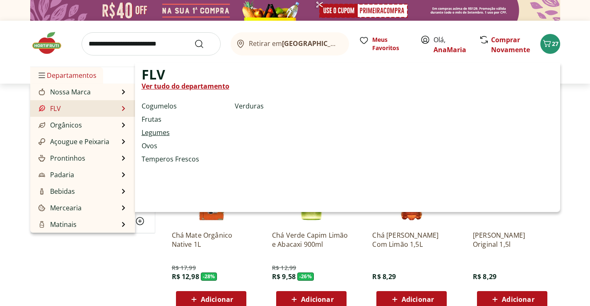
select select "**********"
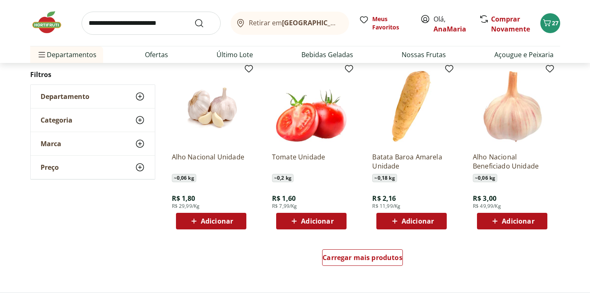
scroll to position [456, 0]
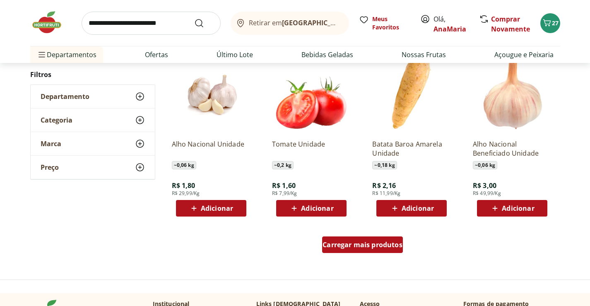
click at [347, 241] on span "Carregar mais produtos" at bounding box center [363, 244] width 80 height 7
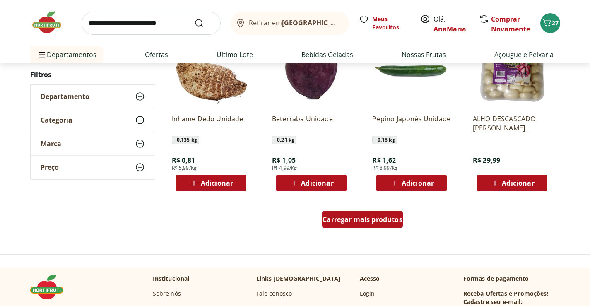
scroll to position [1035, 0]
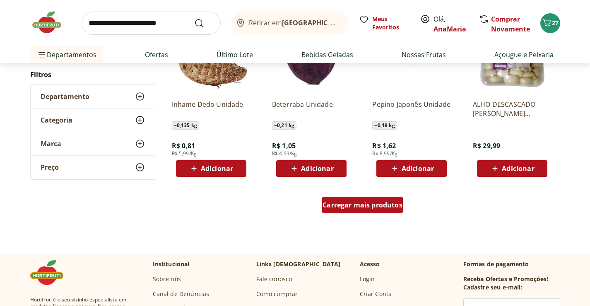
click at [354, 206] on span "Carregar mais produtos" at bounding box center [363, 205] width 80 height 7
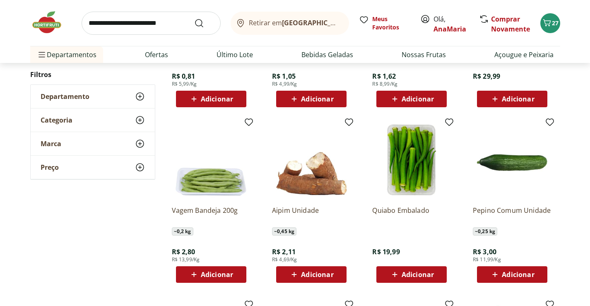
scroll to position [1118, 0]
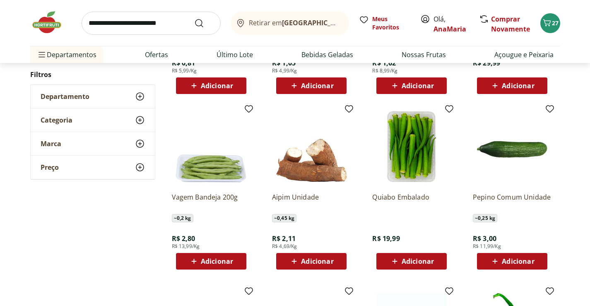
click at [205, 259] on span "Adicionar" at bounding box center [217, 261] width 32 height 7
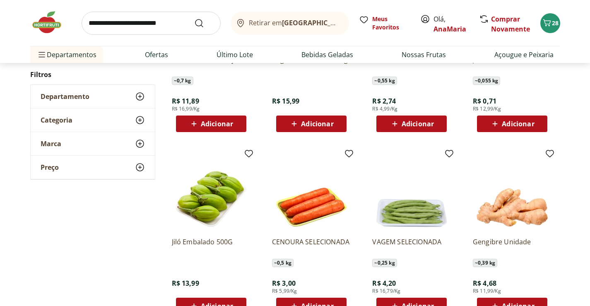
scroll to position [1449, 0]
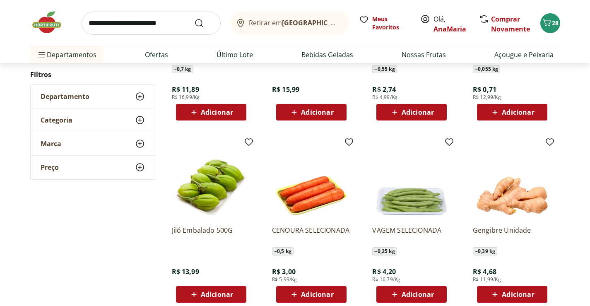
click at [413, 292] on span "Adicionar" at bounding box center [418, 294] width 32 height 7
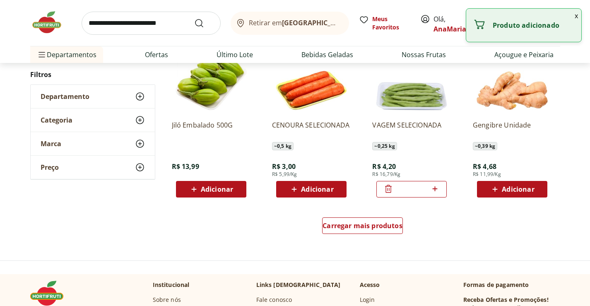
scroll to position [1574, 0]
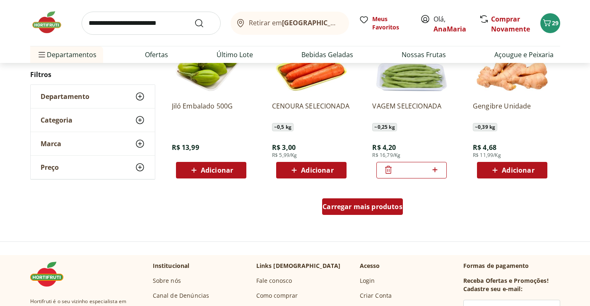
click at [369, 207] on span "Carregar mais produtos" at bounding box center [363, 206] width 80 height 7
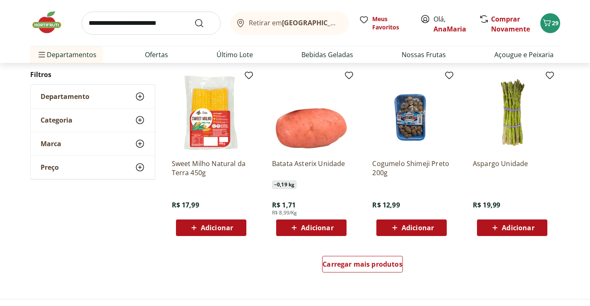
scroll to position [2112, 0]
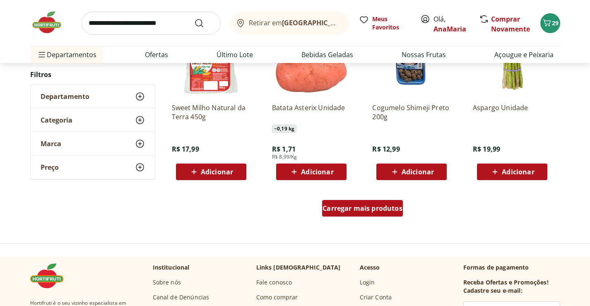
click at [364, 207] on span "Carregar mais produtos" at bounding box center [363, 208] width 80 height 7
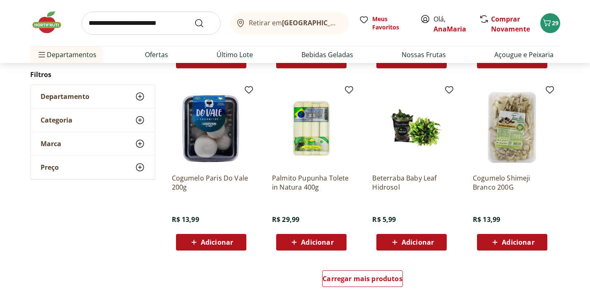
scroll to position [2567, 0]
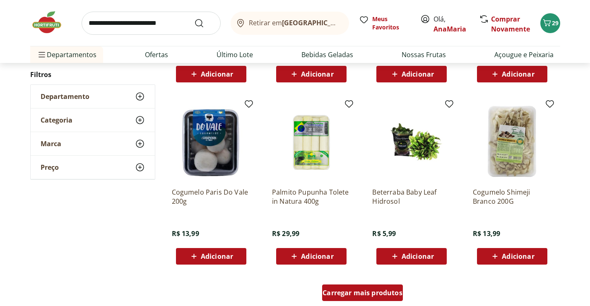
click at [350, 293] on span "Carregar mais produtos" at bounding box center [363, 292] width 80 height 7
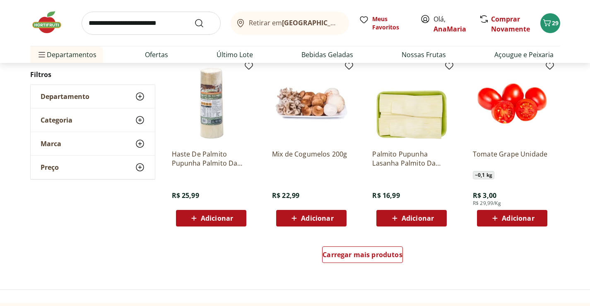
scroll to position [3147, 0]
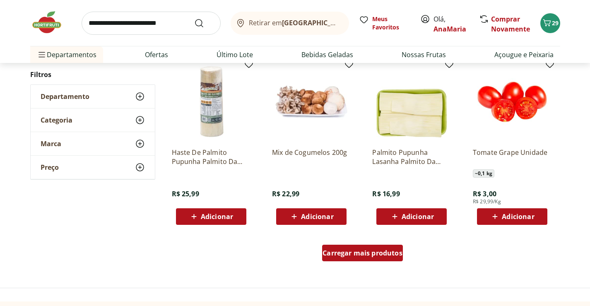
click at [354, 253] on span "Carregar mais produtos" at bounding box center [363, 253] width 80 height 7
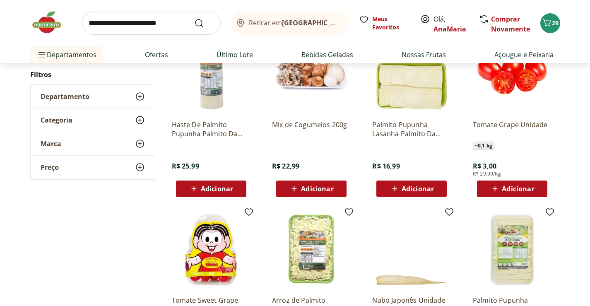
scroll to position [3189, 0]
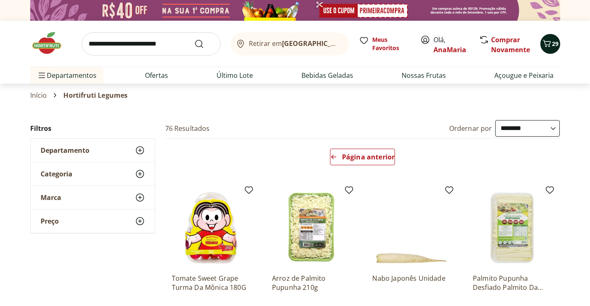
click at [551, 40] on icon "Carrinho" at bounding box center [547, 44] width 10 height 10
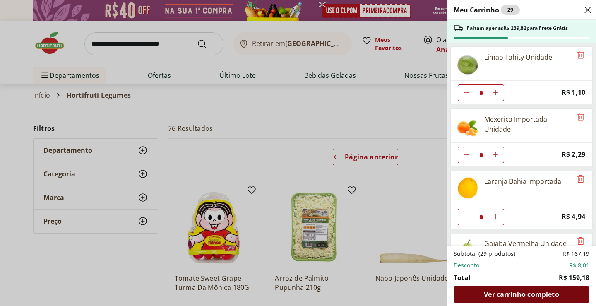
click at [517, 291] on span "Ver carrinho completo" at bounding box center [521, 294] width 75 height 7
